Goal: Task Accomplishment & Management: Manage account settings

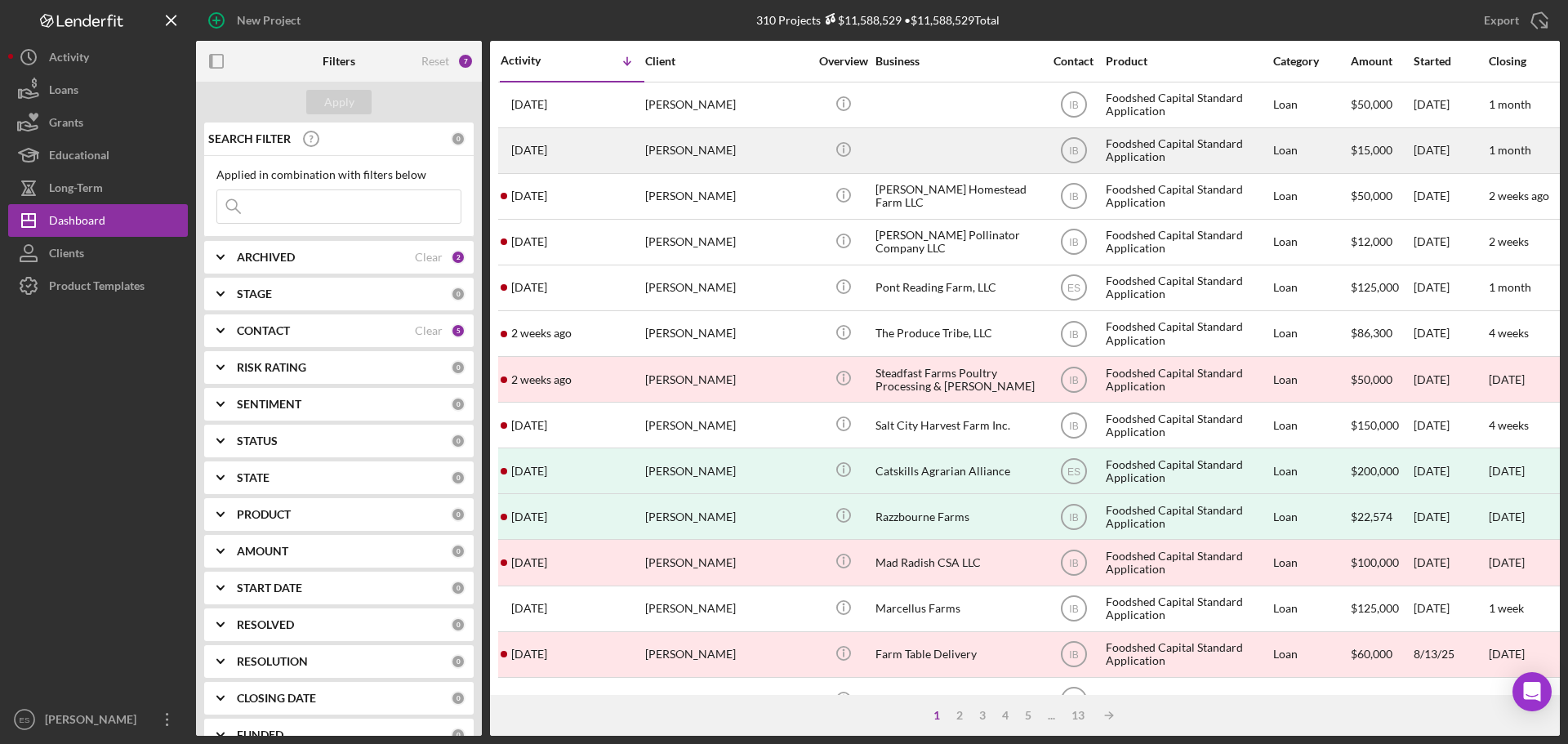
click at [942, 157] on div at bounding box center [957, 151] width 163 height 43
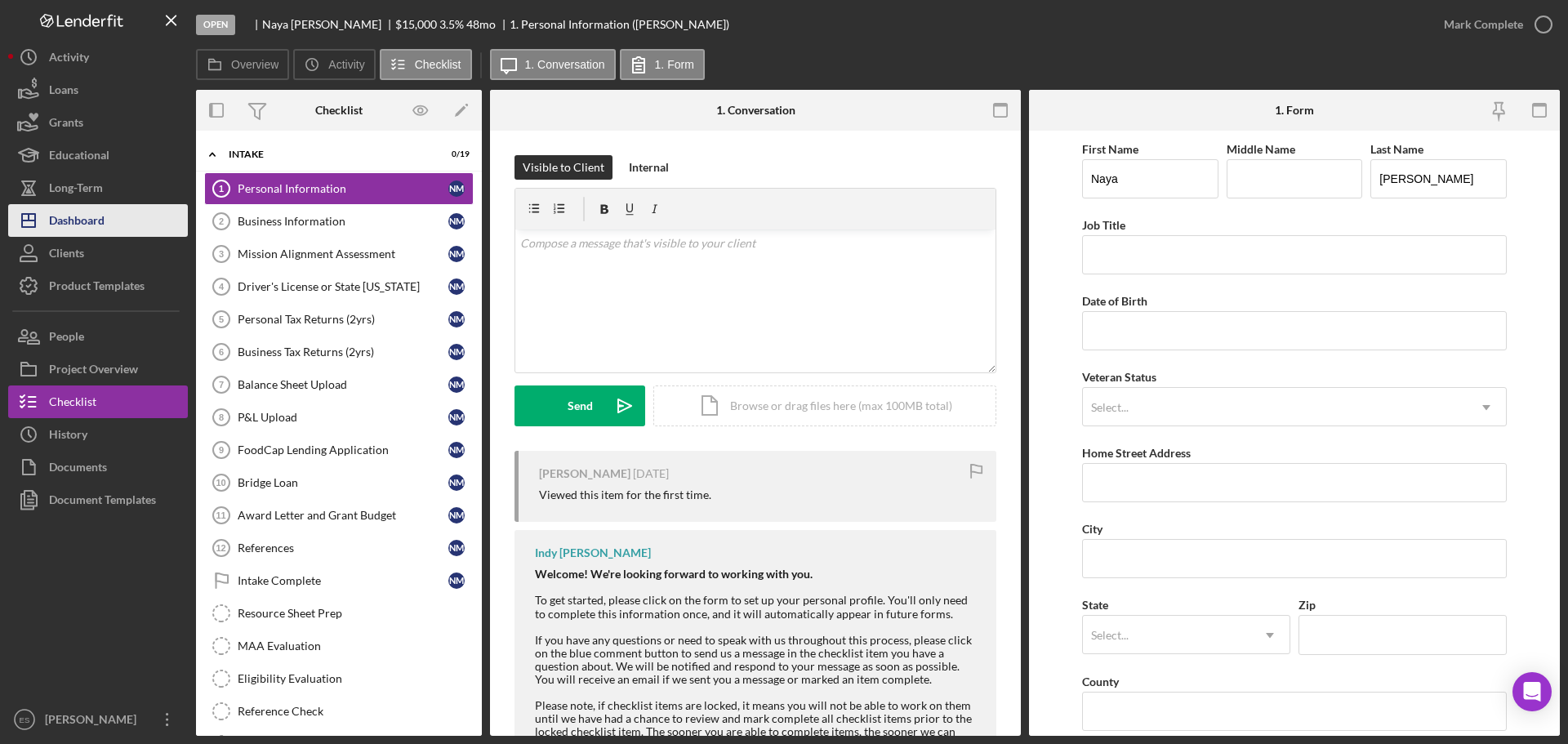
click at [112, 217] on button "Icon/Dashboard Dashboard" at bounding box center [98, 220] width 179 height 32
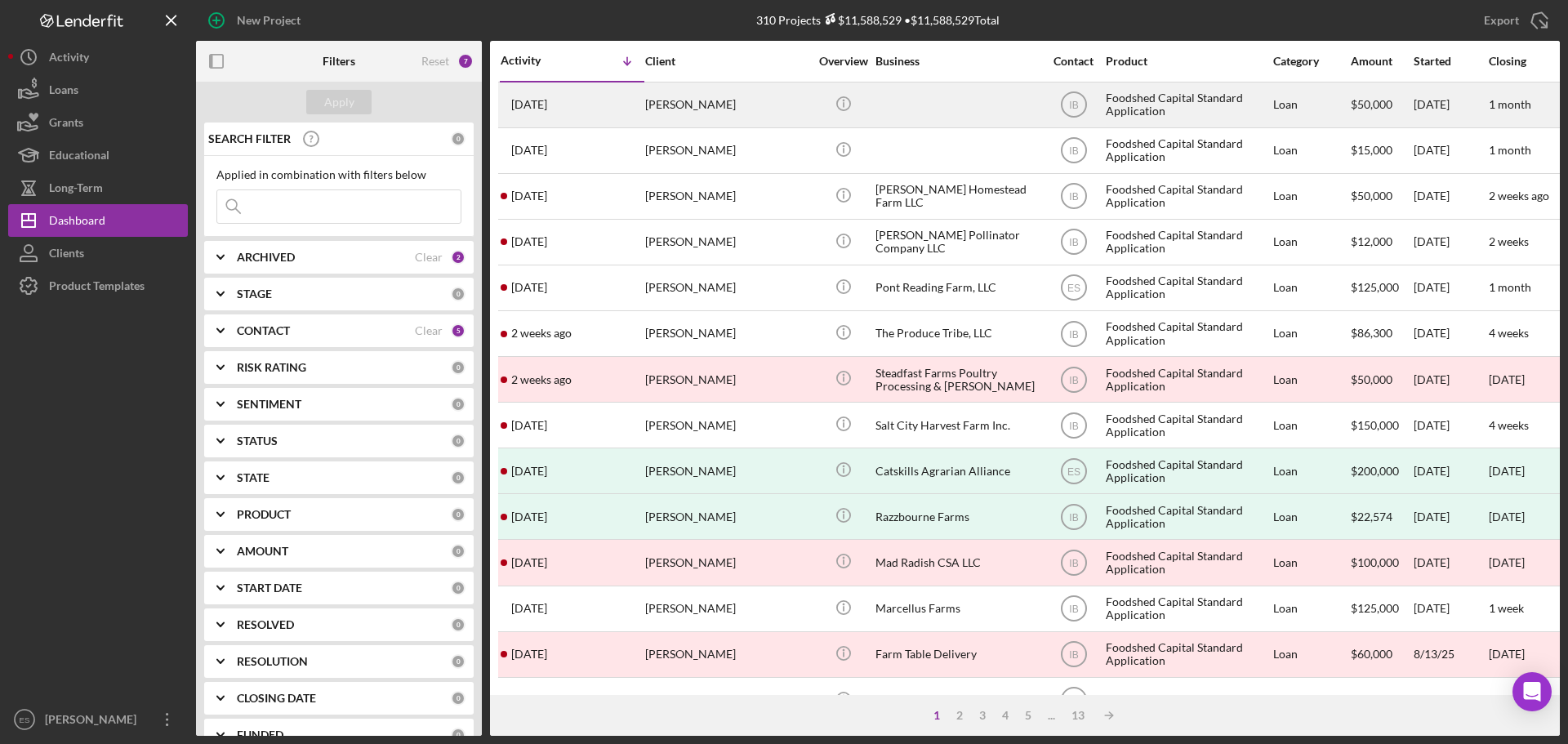
click at [928, 113] on div at bounding box center [957, 105] width 163 height 43
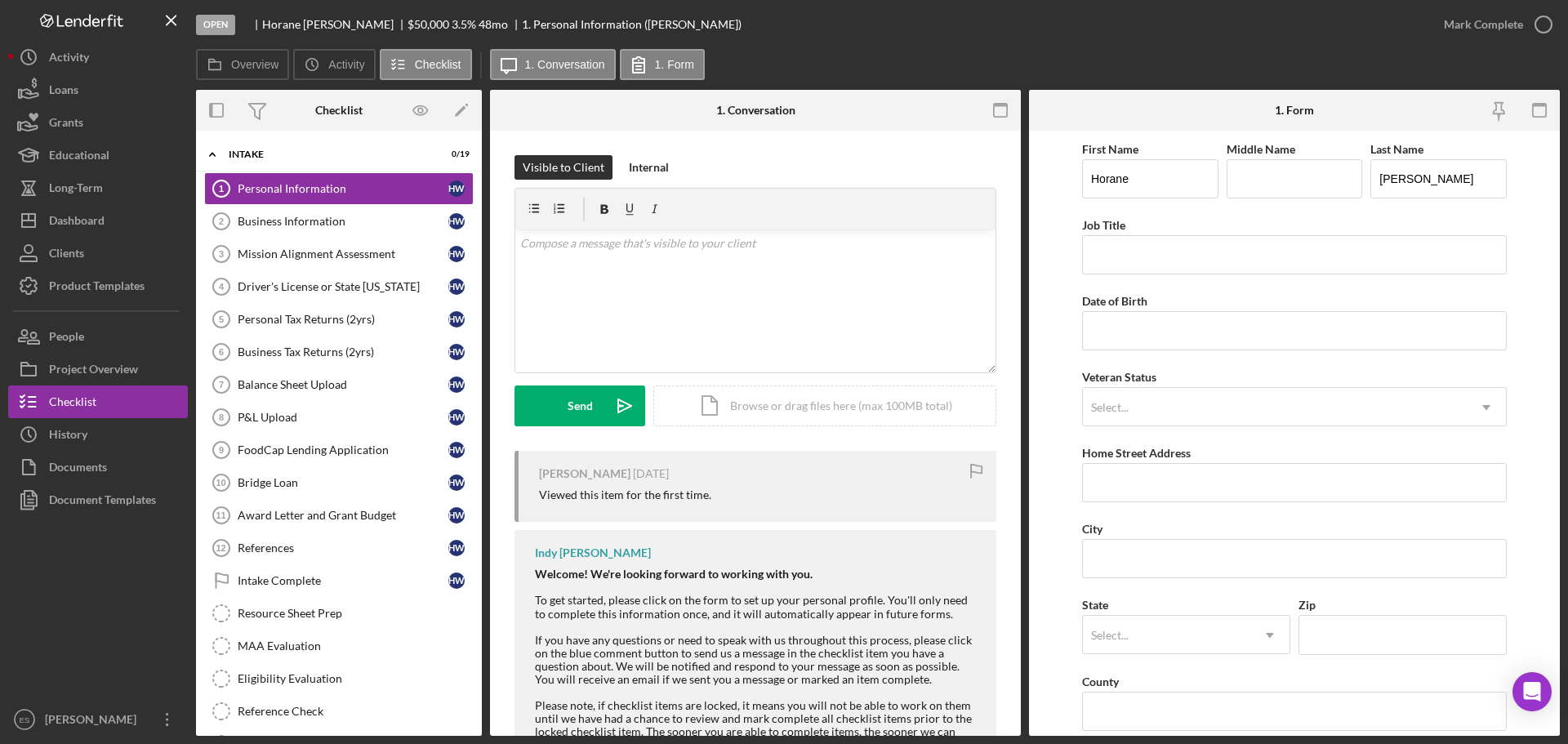
drag, startPoint x: 539, startPoint y: 475, endPoint x: 623, endPoint y: 473, distance: 84.0
click at [623, 473] on div "[PERSON_NAME]" at bounding box center [585, 474] width 92 height 13
